Goal: Transaction & Acquisition: Obtain resource

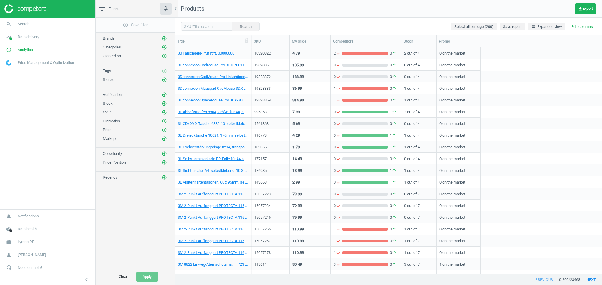
scroll to position [221, 421]
click at [34, 243] on span "Lyreco DE" at bounding box center [26, 242] width 16 height 5
click at [26, 223] on span "Switch campaign" at bounding box center [19, 225] width 26 height 5
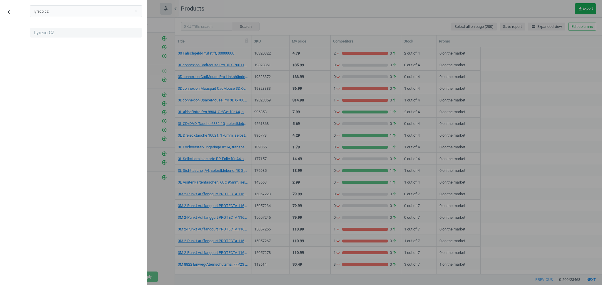
type input "lyreco cz"
click at [44, 33] on div "Lyreco CZ" at bounding box center [44, 33] width 21 height 6
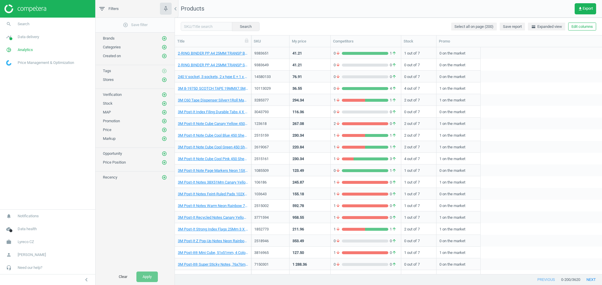
scroll to position [6, 6]
click at [26, 245] on span "Lyreco CZ" at bounding box center [26, 242] width 16 height 5
click at [25, 228] on link "Switch campaign" at bounding box center [47, 225] width 95 height 9
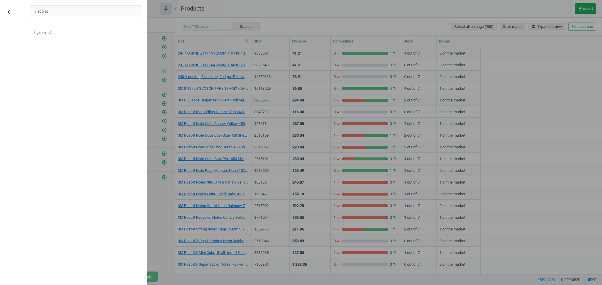
type input "lyreco at"
click at [43, 30] on div "Lyreco AT" at bounding box center [44, 33] width 20 height 6
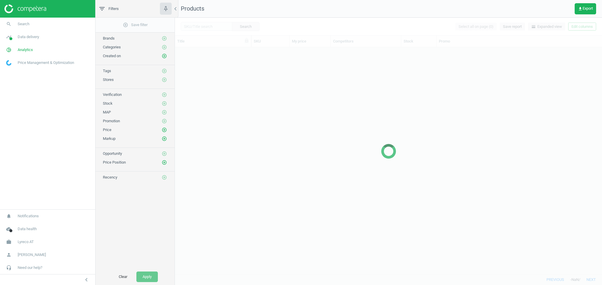
scroll to position [221, 421]
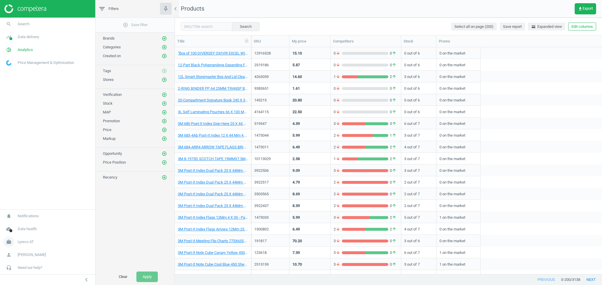
click at [34, 241] on link "work Lyreco AT" at bounding box center [47, 242] width 95 height 13
click at [34, 224] on link "Switch campaign" at bounding box center [47, 225] width 95 height 9
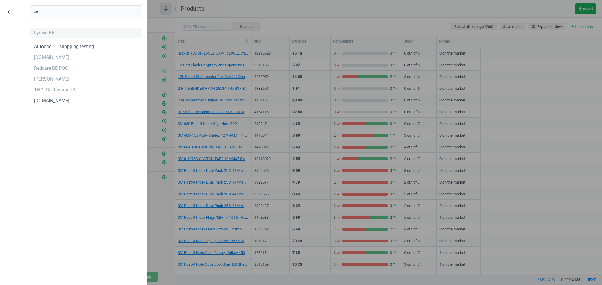
type input "be"
click at [41, 32] on div "Lyreco BE" at bounding box center [44, 33] width 20 height 6
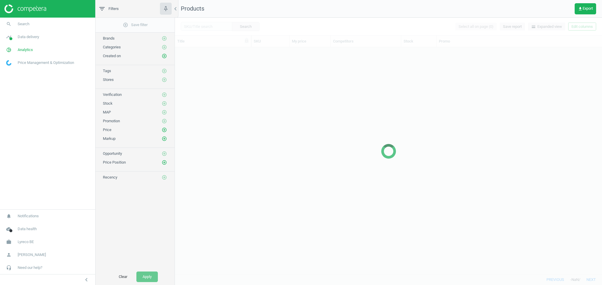
scroll to position [221, 421]
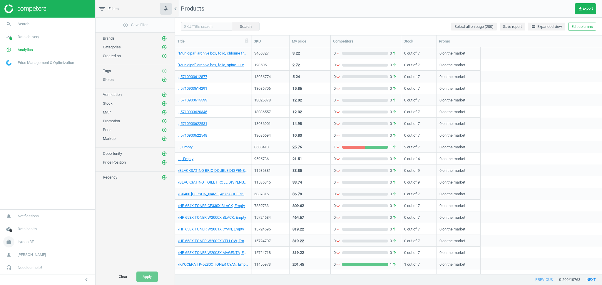
click at [30, 241] on span "Lyreco BE" at bounding box center [26, 242] width 16 height 5
click at [28, 224] on span "Switch campaign" at bounding box center [19, 225] width 26 height 5
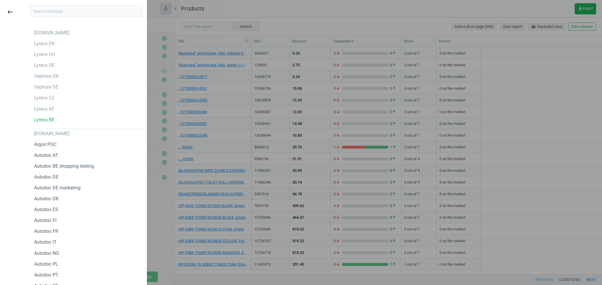
type input "c"
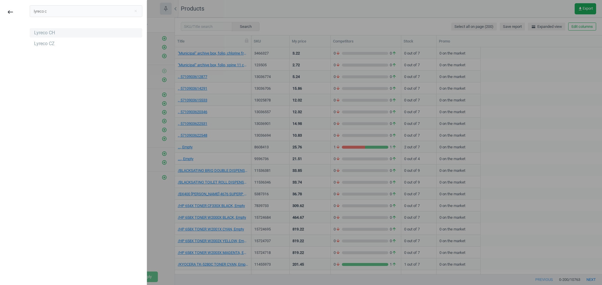
type input "lyreco c"
click at [45, 30] on div "Lyreco CH" at bounding box center [44, 33] width 21 height 6
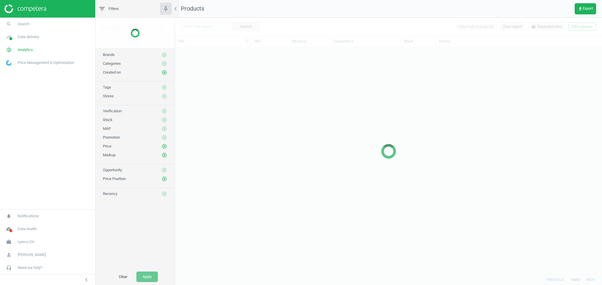
scroll to position [221, 421]
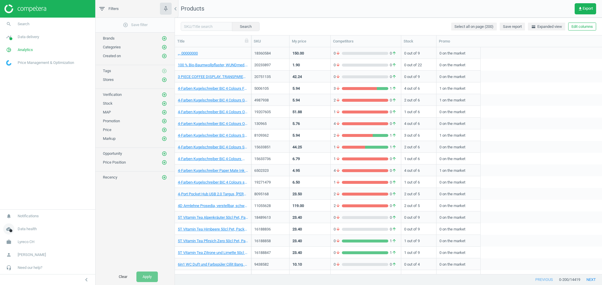
click at [32, 231] on span "Data health" at bounding box center [27, 229] width 19 height 5
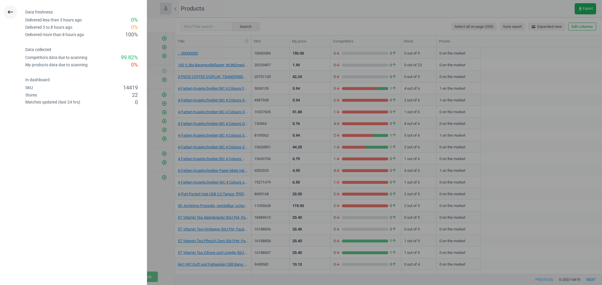
click at [10, 7] on button "keyboard_backspace" at bounding box center [11, 12] width 14 height 14
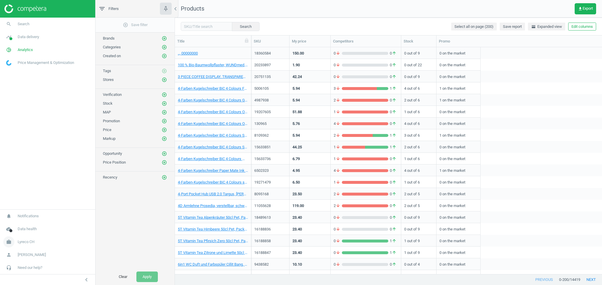
click at [33, 244] on span "Lyreco CH" at bounding box center [26, 242] width 17 height 5
click at [29, 226] on span "Switch campaign" at bounding box center [19, 225] width 26 height 5
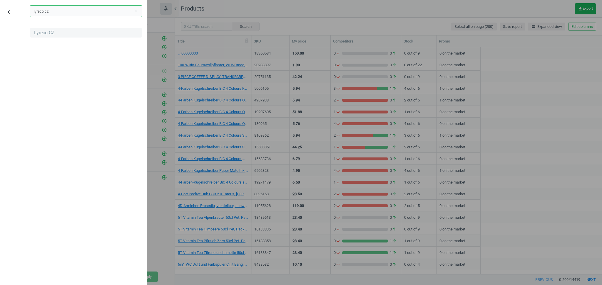
type input "lyreco cz"
click at [40, 35] on div "Lyreco CZ" at bounding box center [44, 33] width 21 height 6
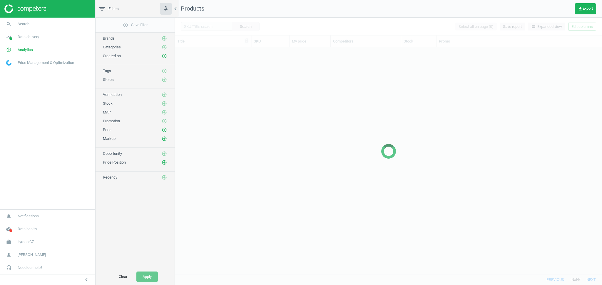
scroll to position [221, 421]
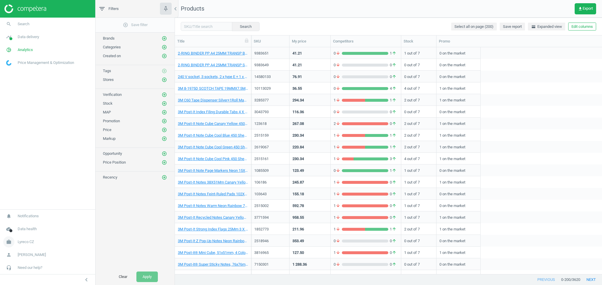
click at [24, 243] on span "Lyreco CZ" at bounding box center [26, 242] width 16 height 5
click at [25, 227] on span "Switch campaign" at bounding box center [19, 225] width 26 height 5
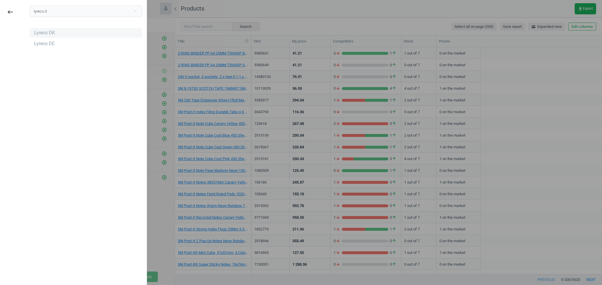
type input "lyreco d"
click at [50, 34] on div "Lyreco DK" at bounding box center [44, 33] width 21 height 6
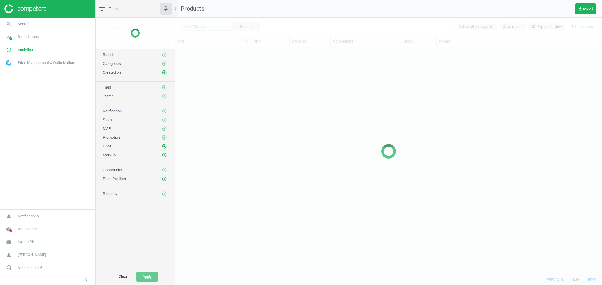
scroll to position [221, 421]
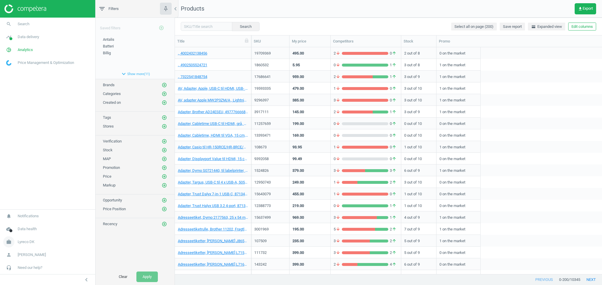
click at [23, 243] on span "Lyreco DK" at bounding box center [26, 242] width 17 height 5
click at [29, 223] on span "Switch campaign" at bounding box center [19, 225] width 26 height 5
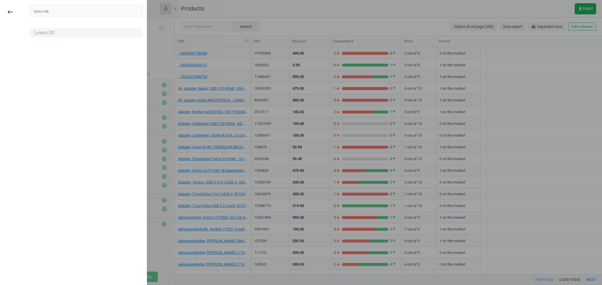
type input "lyreco de"
click at [43, 36] on div "Lyreco DE" at bounding box center [86, 32] width 112 height 9
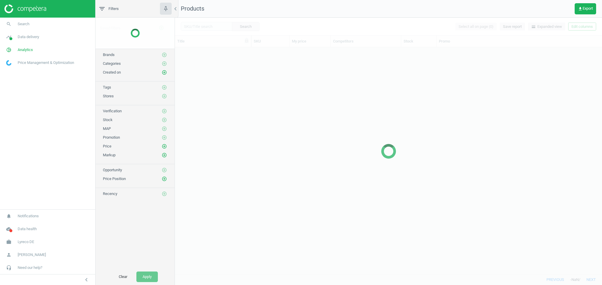
scroll to position [221, 421]
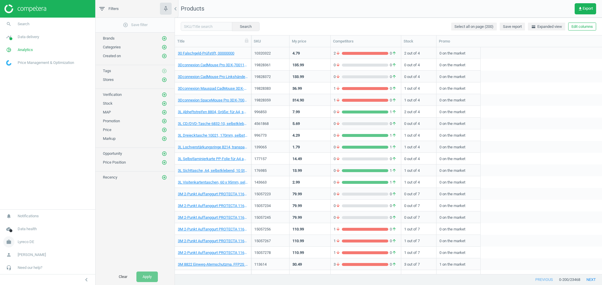
click at [23, 242] on span "Lyreco DE" at bounding box center [26, 242] width 16 height 5
click at [21, 226] on span "Switch campaign" at bounding box center [19, 225] width 26 height 5
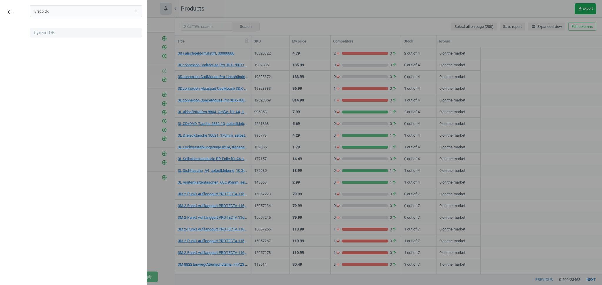
type input "lyreco dk"
click at [45, 34] on div "Lyreco DK" at bounding box center [44, 33] width 21 height 6
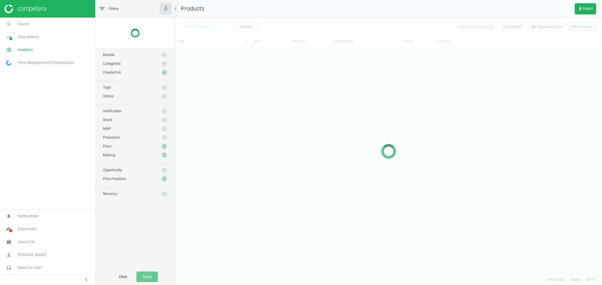
scroll to position [221, 421]
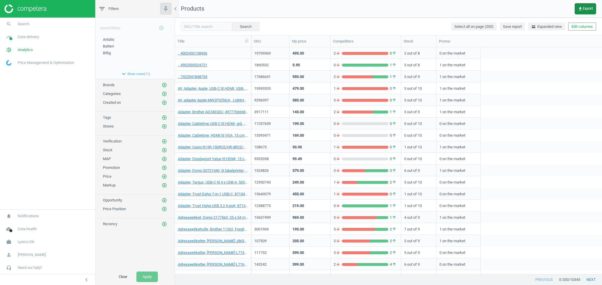
click at [583, 10] on span "get_app Export" at bounding box center [584, 8] width 15 height 5
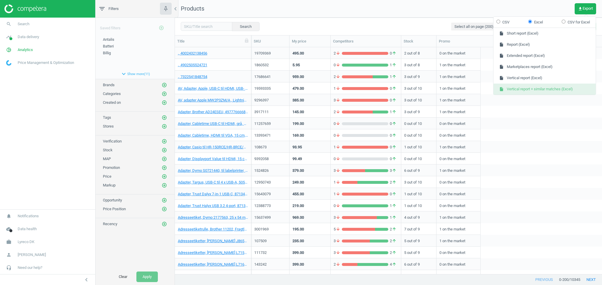
click at [548, 87] on button "insert_drive_file Vertical report + similar matches (Excel)" at bounding box center [544, 89] width 102 height 11
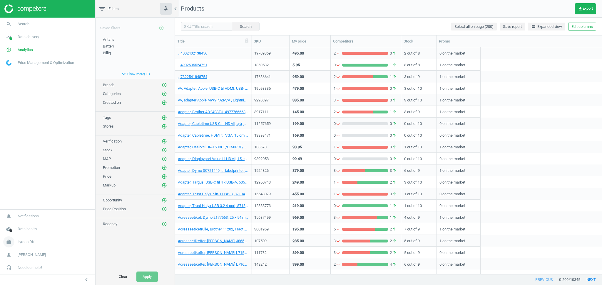
click at [25, 240] on span "Lyreco DK" at bounding box center [26, 242] width 17 height 5
click at [23, 223] on span "Switch campaign" at bounding box center [19, 225] width 26 height 5
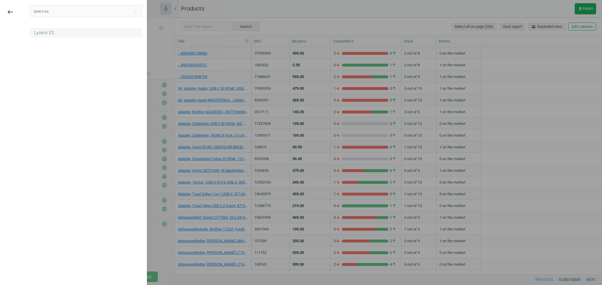
type input "lyreco es"
click at [36, 35] on div "Lyreco ES" at bounding box center [44, 33] width 20 height 6
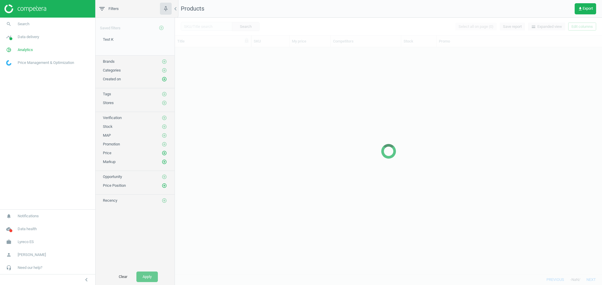
scroll to position [221, 421]
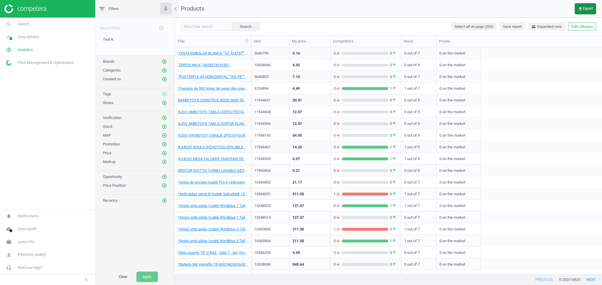
click at [582, 6] on span "get_app Export" at bounding box center [584, 8] width 15 height 5
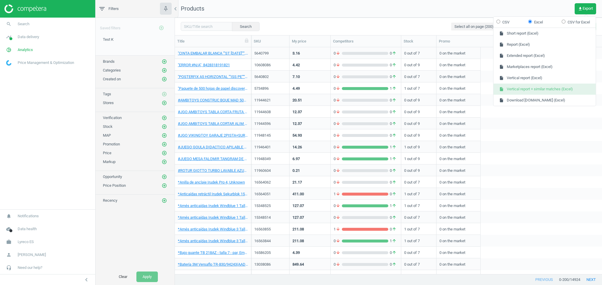
click at [544, 90] on button "insert_drive_file Vertical report + similar matches (Excel)" at bounding box center [544, 89] width 102 height 11
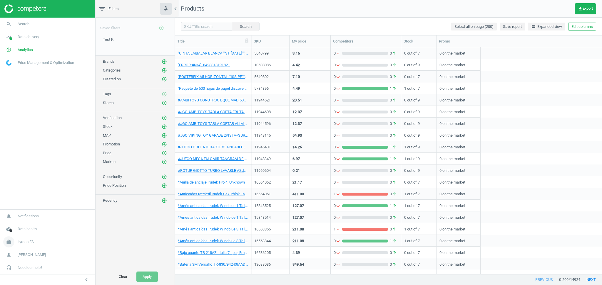
click at [22, 243] on span "Lyreco ES" at bounding box center [26, 242] width 16 height 5
click at [21, 224] on span "Switch campaign" at bounding box center [19, 225] width 26 height 5
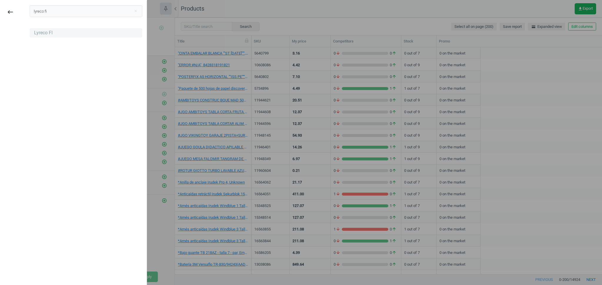
type input "lyreco fi"
click at [45, 30] on div "Lyreco FI" at bounding box center [43, 33] width 19 height 6
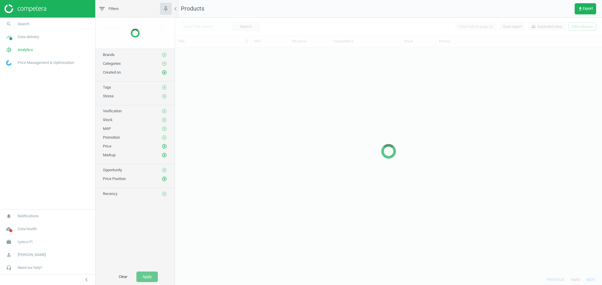
scroll to position [221, 421]
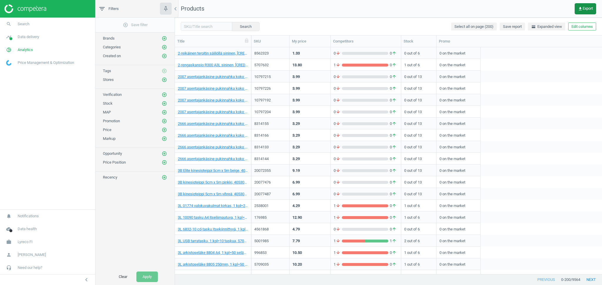
click at [580, 9] on icon "get_app" at bounding box center [579, 8] width 5 height 5
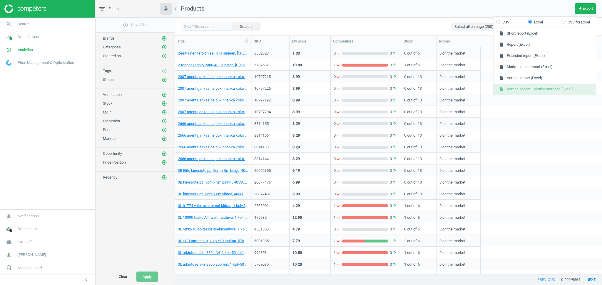
click at [549, 87] on button "insert_drive_file Vertical report + similar matches (Excel)" at bounding box center [544, 89] width 102 height 11
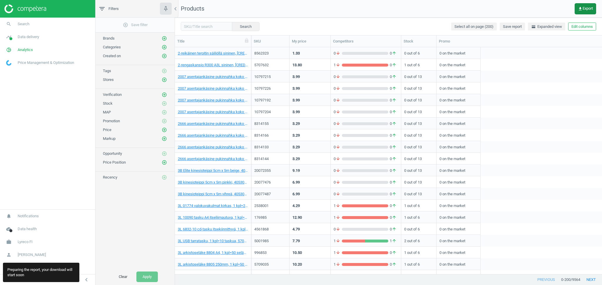
click at [584, 9] on span "get_app Export" at bounding box center [584, 8] width 15 height 5
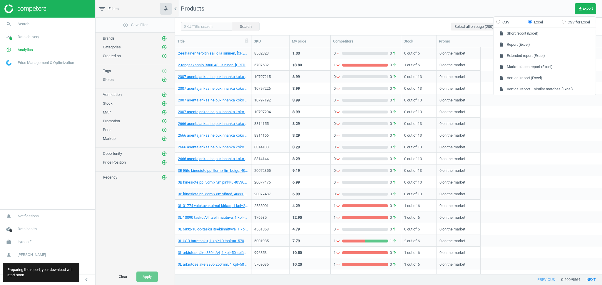
click at [576, 118] on div "8314155 3.29 0 arrow_downward 0 arrow_upward 0 out of 13 0 on the market" at bounding box center [426, 124] width 350 height 12
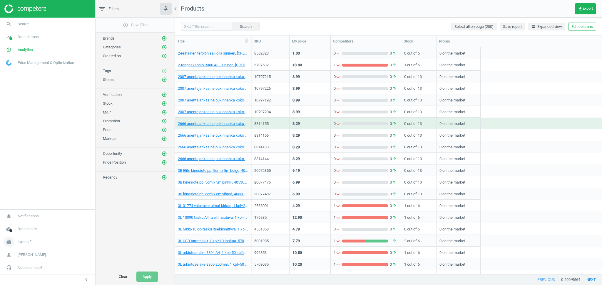
click at [23, 244] on span "Lyreco FI" at bounding box center [25, 242] width 15 height 5
click at [21, 224] on span "Switch campaign" at bounding box center [19, 225] width 26 height 5
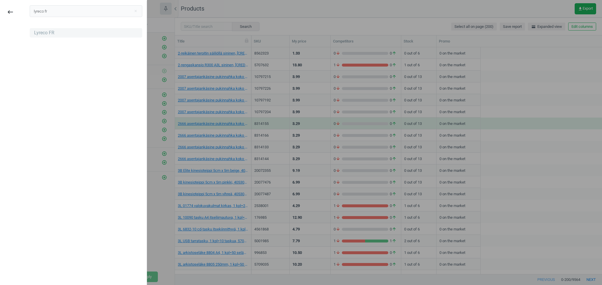
type input "lyreco fr"
click at [46, 33] on div "Lyreco FR" at bounding box center [44, 33] width 20 height 6
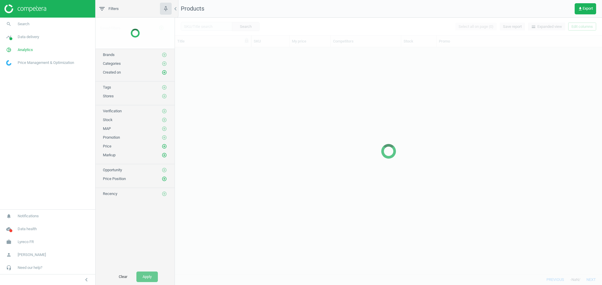
scroll to position [221, 421]
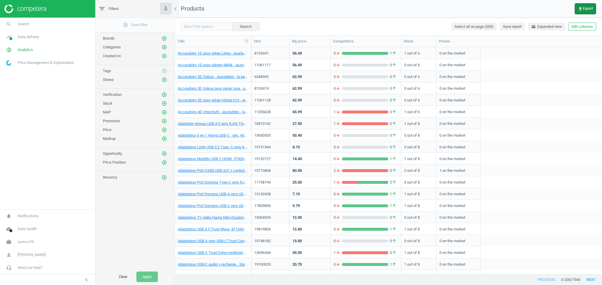
click at [585, 7] on span "get_app Export" at bounding box center [584, 8] width 15 height 5
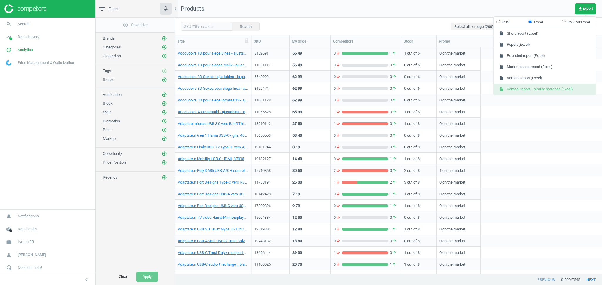
click at [551, 90] on button "insert_drive_file Vertical report + similar matches (Excel)" at bounding box center [544, 89] width 102 height 11
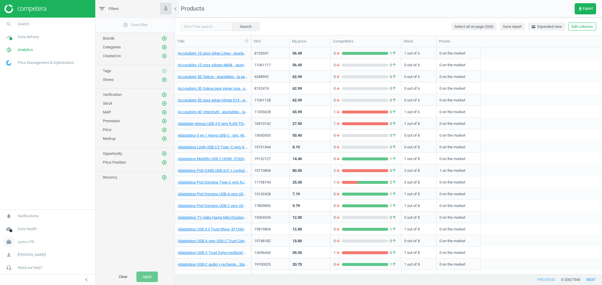
click at [26, 244] on span "Lyreco FR" at bounding box center [26, 242] width 16 height 5
click at [27, 225] on span "Switch campaign" at bounding box center [19, 225] width 26 height 5
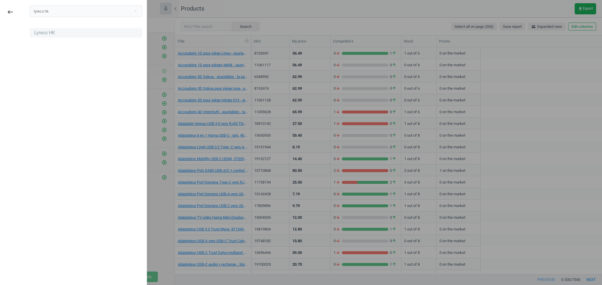
type input "lyreco hk"
click at [43, 31] on div "Lyreco HK" at bounding box center [44, 33] width 21 height 6
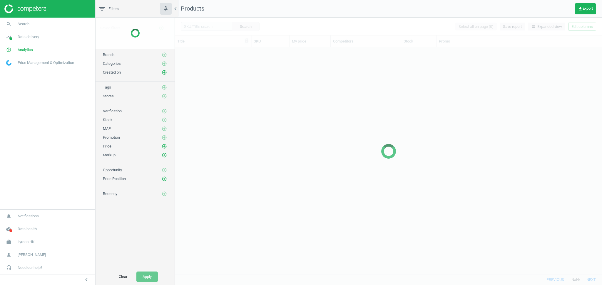
scroll to position [221, 421]
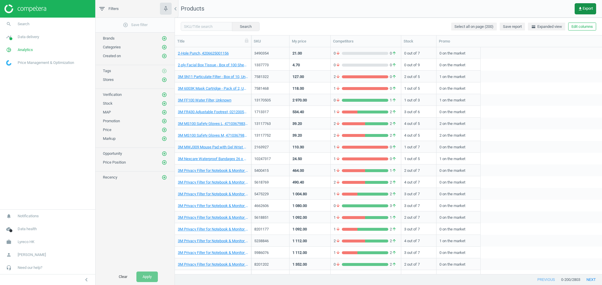
click at [585, 12] on button "get_app Export" at bounding box center [584, 8] width 21 height 11
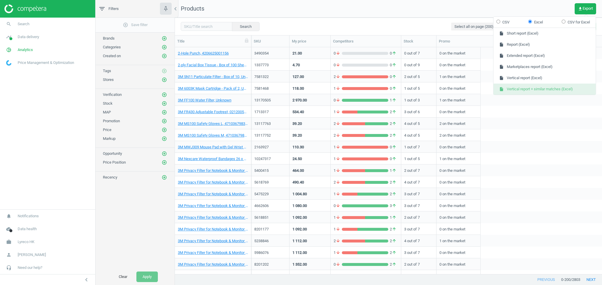
click at [550, 88] on button "insert_drive_file Vertical report + similar matches (Excel)" at bounding box center [544, 89] width 102 height 11
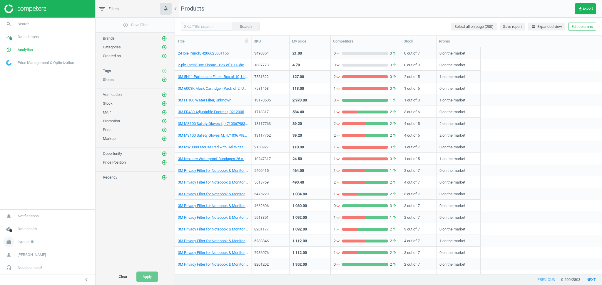
click at [29, 242] on span "Lyreco HK" at bounding box center [26, 242] width 17 height 5
click at [24, 224] on span "Switch campaign" at bounding box center [19, 225] width 26 height 5
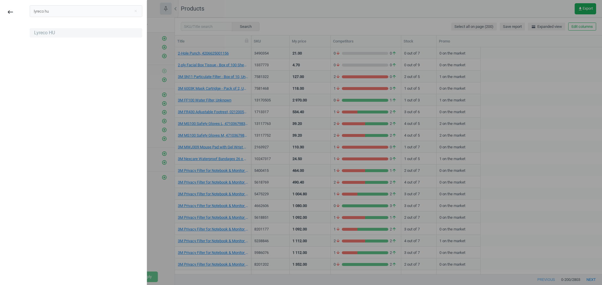
type input "lyreco hu"
click at [48, 32] on div "Lyreco HU" at bounding box center [44, 33] width 21 height 6
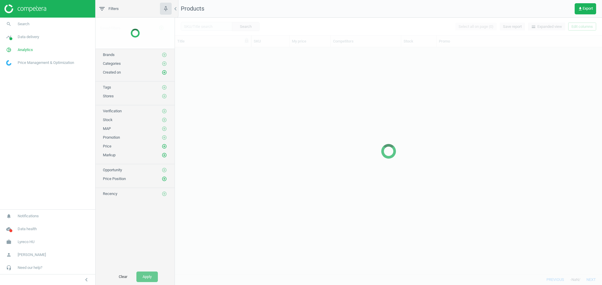
scroll to position [221, 421]
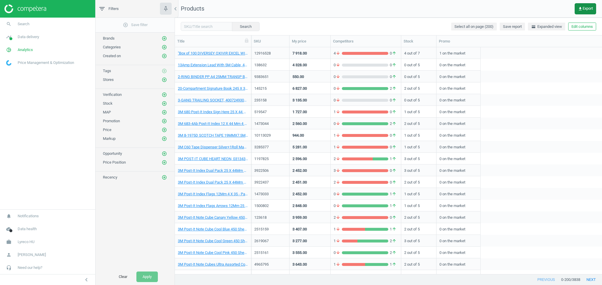
click at [589, 11] on button "get_app Export" at bounding box center [584, 8] width 21 height 11
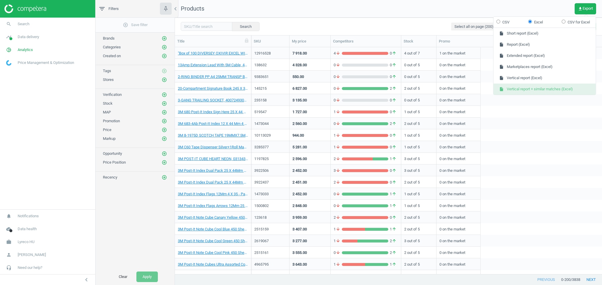
click at [539, 90] on button "insert_drive_file Vertical report + similar matches (Excel)" at bounding box center [544, 89] width 102 height 11
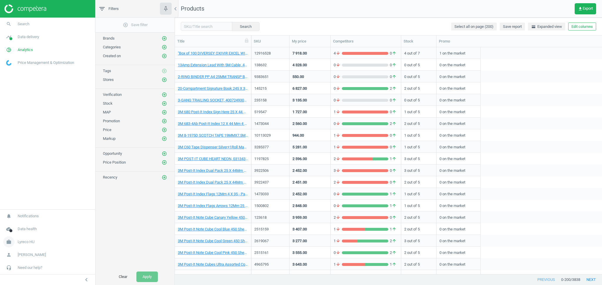
click at [25, 242] on span "Lyreco HU" at bounding box center [26, 242] width 17 height 5
click at [23, 225] on span "Switch campaign" at bounding box center [19, 225] width 26 height 5
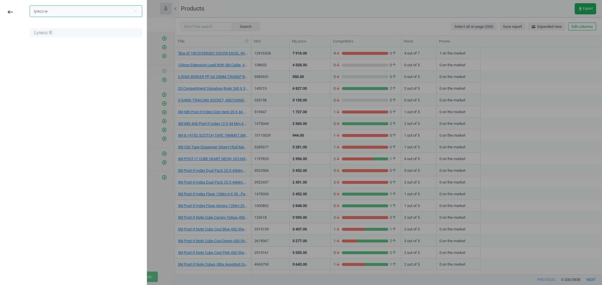
type input "lyreco ie"
click at [44, 33] on div "Lyreco IE" at bounding box center [43, 33] width 19 height 6
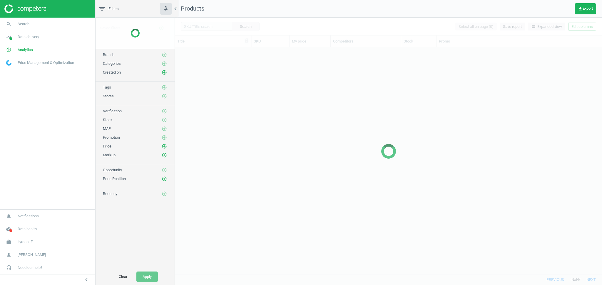
scroll to position [221, 421]
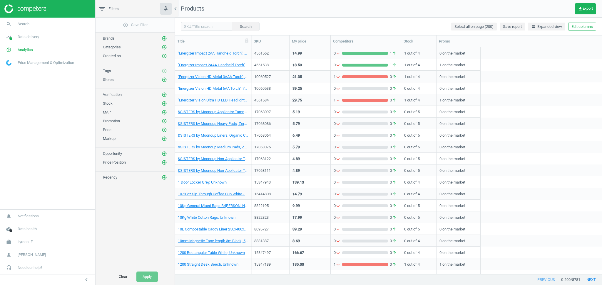
click at [52, 142] on nav "search Search timeline Data delivery Overview Matches dashboard Matches Rematch…" at bounding box center [47, 114] width 95 height 192
click at [587, 10] on span "get_app Export" at bounding box center [584, 8] width 15 height 5
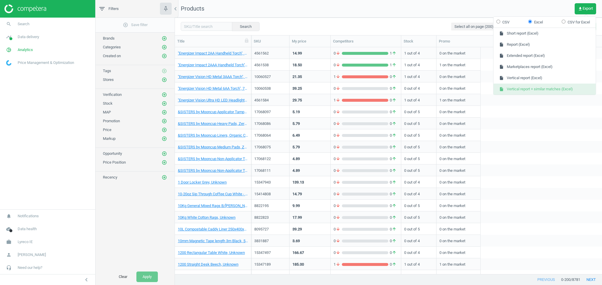
click at [534, 90] on button "insert_drive_file Vertical report + similar matches (Excel)" at bounding box center [544, 89] width 102 height 11
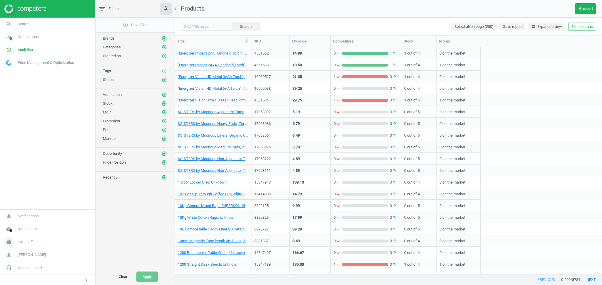
click at [29, 243] on span "Lyreco IE" at bounding box center [25, 242] width 15 height 5
click at [29, 223] on span "Switch campaign" at bounding box center [19, 225] width 26 height 5
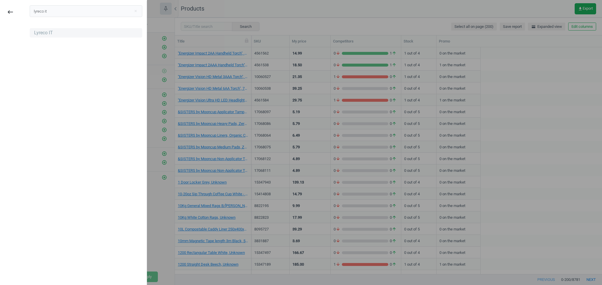
type input "lyreco it"
click at [44, 30] on div "Lyreco IT" at bounding box center [43, 33] width 19 height 6
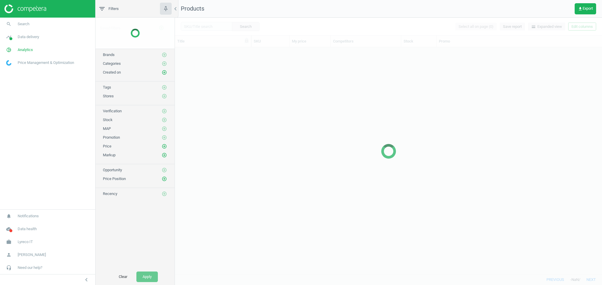
scroll to position [221, 421]
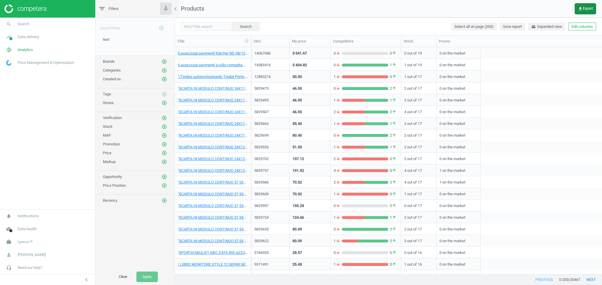
click at [587, 8] on span "get_app Export" at bounding box center [584, 8] width 15 height 5
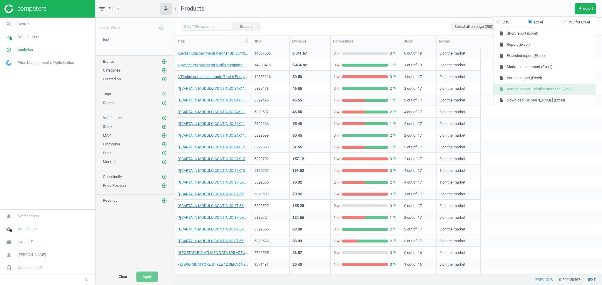
click at [554, 90] on button "insert_drive_file Vertical report + similar matches (Excel)" at bounding box center [544, 89] width 102 height 11
